Goal: Transaction & Acquisition: Purchase product/service

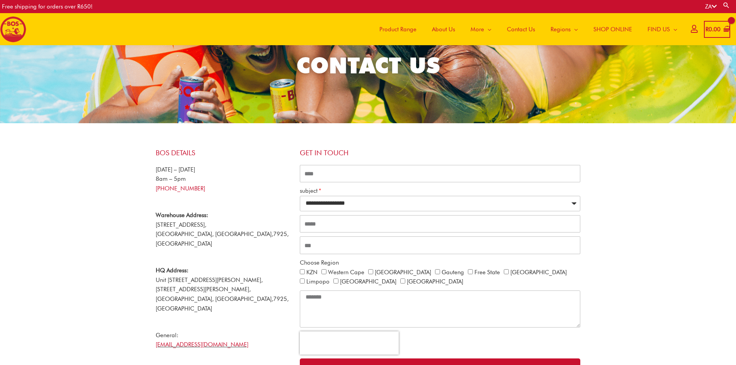
scroll to position [36, 0]
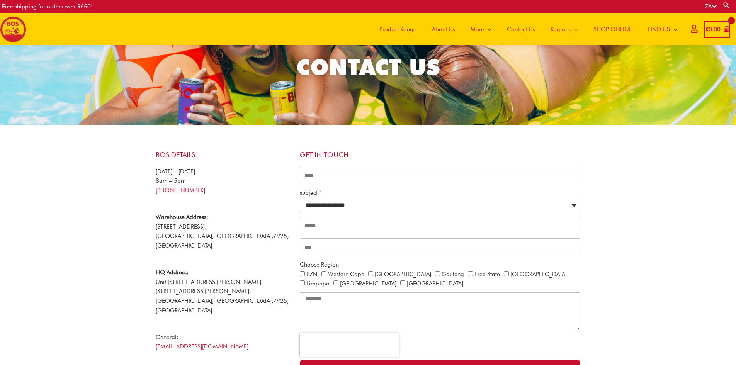
click at [614, 27] on span "SHOP ONLINE" at bounding box center [613, 29] width 39 height 23
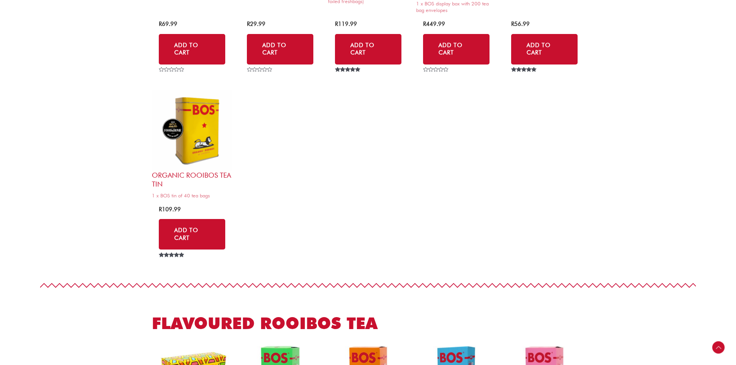
scroll to position [850, 0]
